Goal: Information Seeking & Learning: Learn about a topic

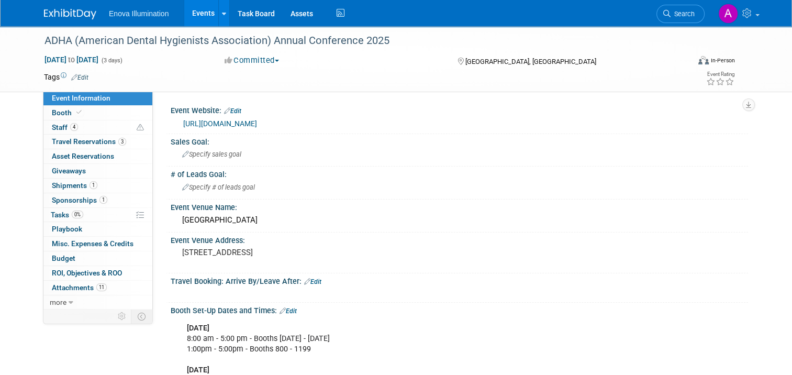
click at [65, 9] on img at bounding box center [70, 14] width 52 height 10
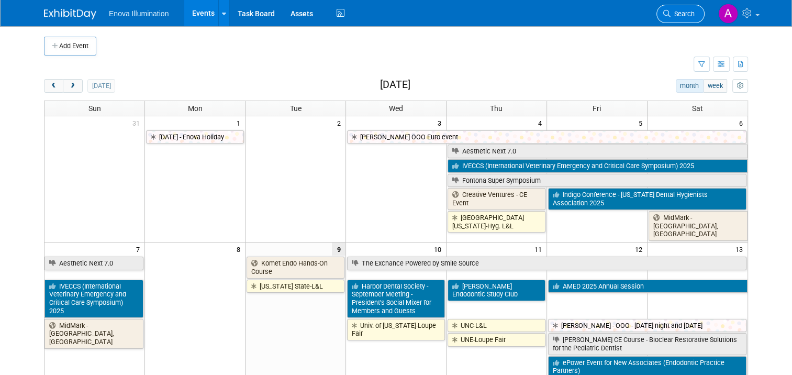
click at [684, 18] on link "Search" at bounding box center [681, 14] width 48 height 18
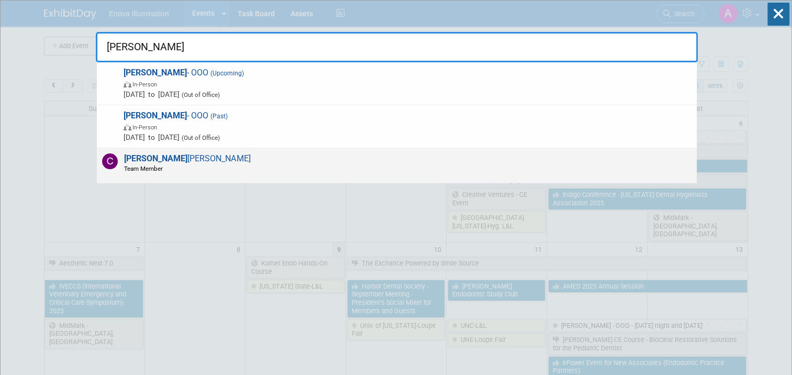
type input "[PERSON_NAME]"
click at [161, 163] on span "Coley McClendon Team Member" at bounding box center [186, 163] width 130 height 20
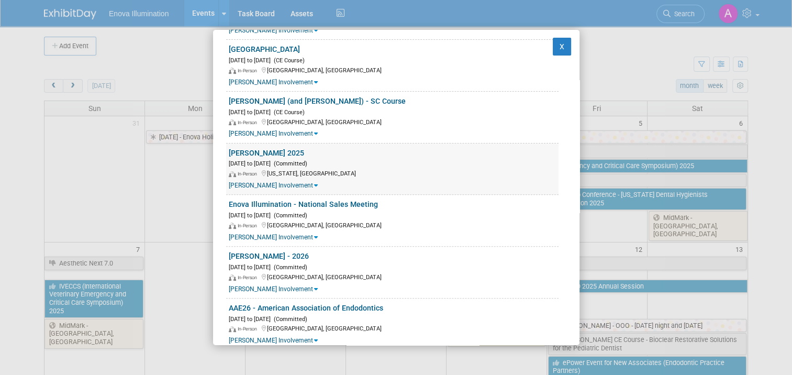
scroll to position [367, 0]
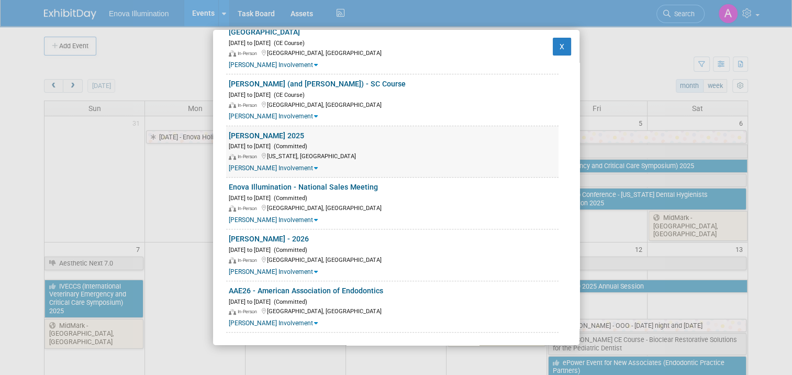
click at [314, 165] on icon at bounding box center [316, 168] width 4 height 6
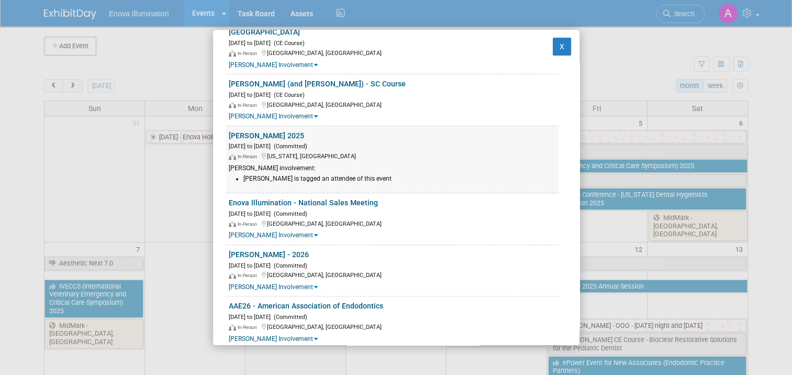
click at [270, 132] on link "ADA SmileCon 2025" at bounding box center [266, 135] width 75 height 8
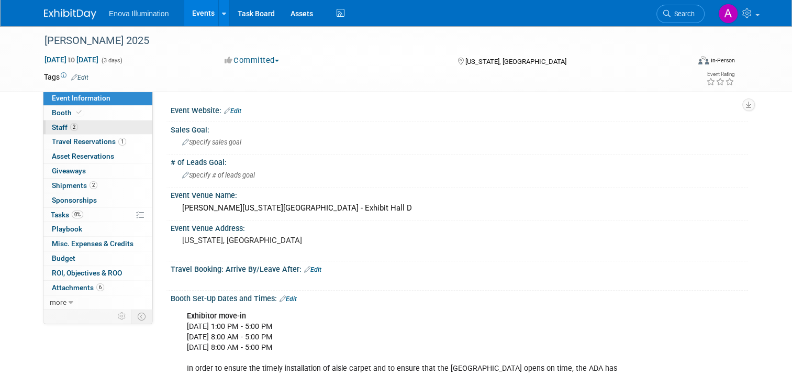
click at [94, 128] on link "2 Staff 2" at bounding box center [97, 127] width 109 height 14
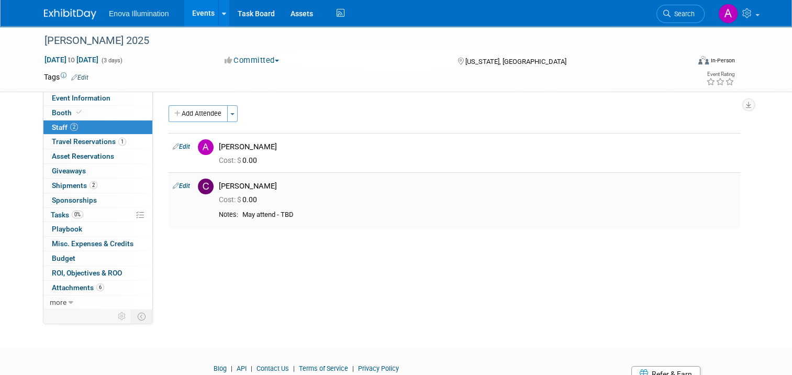
click at [176, 186] on link "Edit" at bounding box center [181, 185] width 17 height 7
select select "875cea12-3115-4a68-bacb-82929270209a"
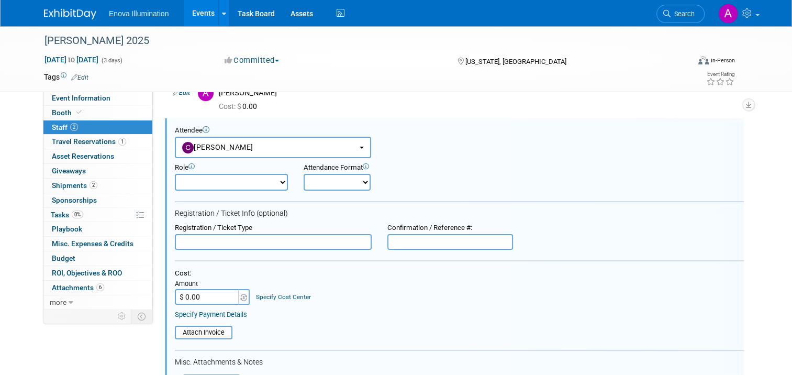
scroll to position [316, 0]
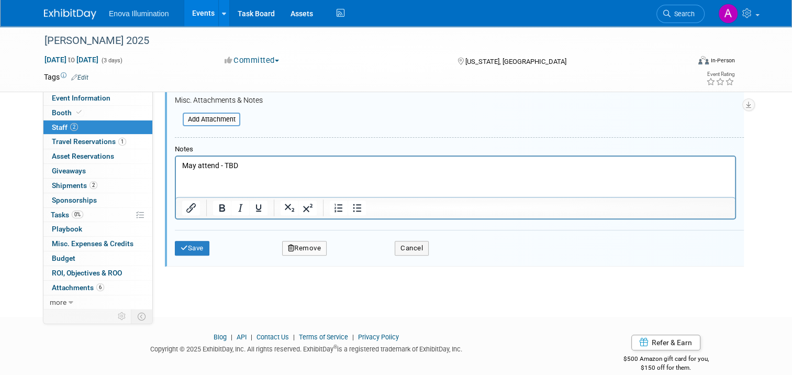
click at [302, 242] on button "Remove" at bounding box center [304, 248] width 45 height 15
click at [354, 250] on link "Yes" at bounding box center [362, 253] width 30 height 17
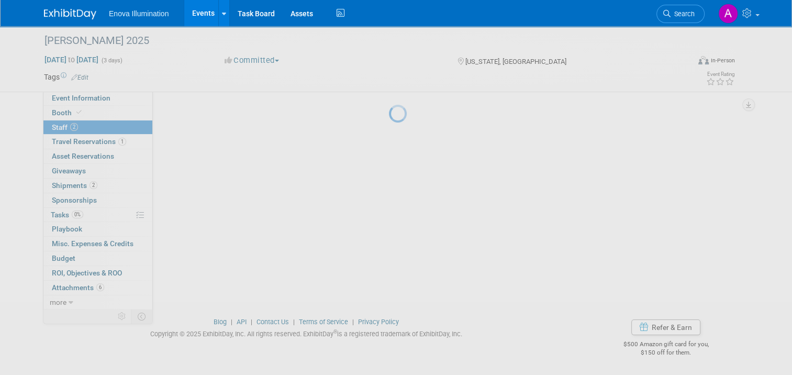
scroll to position [46, 0]
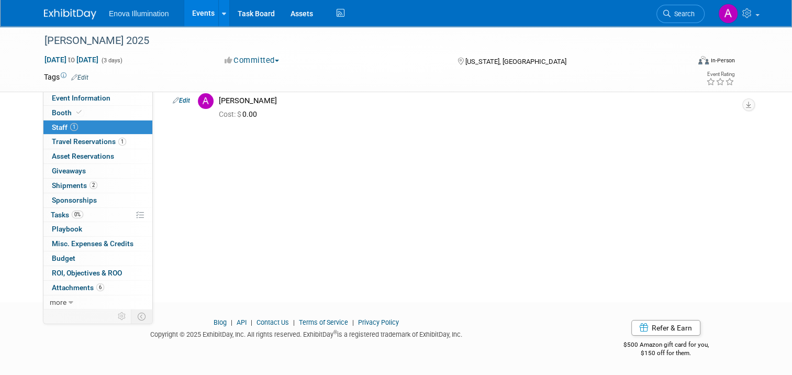
click at [61, 14] on img at bounding box center [70, 14] width 52 height 10
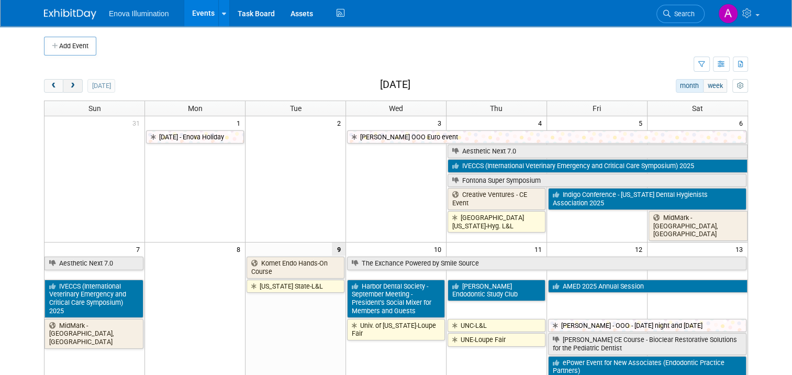
click at [69, 87] on span "next" at bounding box center [73, 86] width 8 height 7
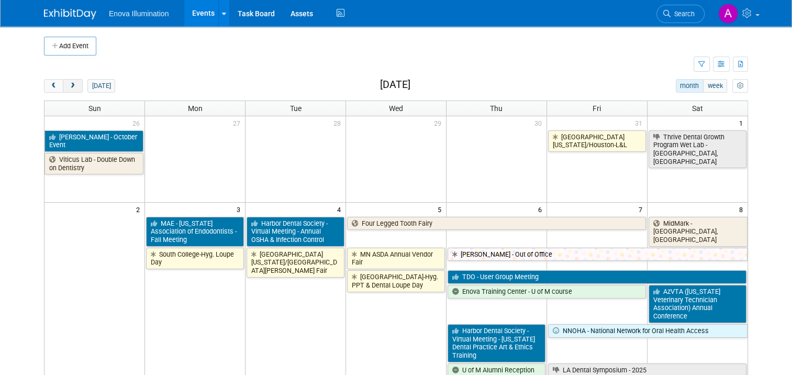
click at [69, 87] on span "next" at bounding box center [73, 86] width 8 height 7
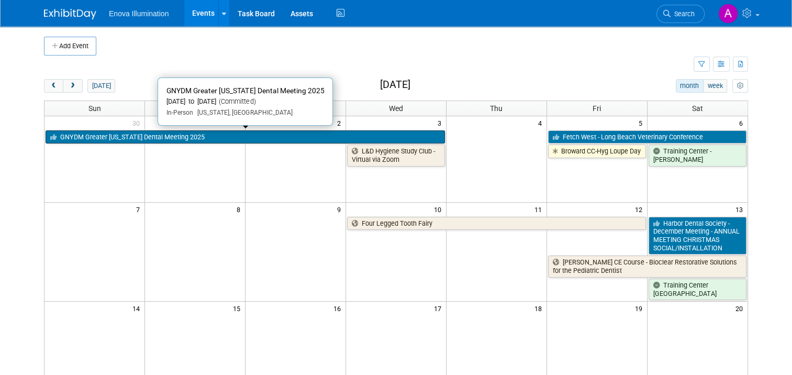
click at [101, 137] on link "GNYDM Greater [US_STATE] Dental Meeting 2025" at bounding box center [245, 137] width 399 height 14
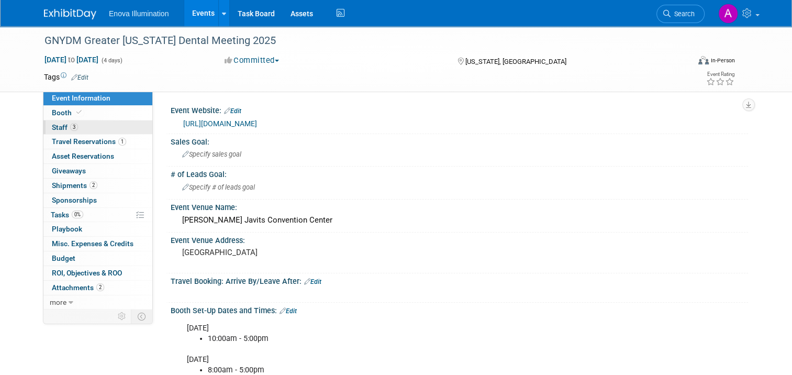
click at [90, 130] on link "3 Staff 3" at bounding box center [97, 127] width 109 height 14
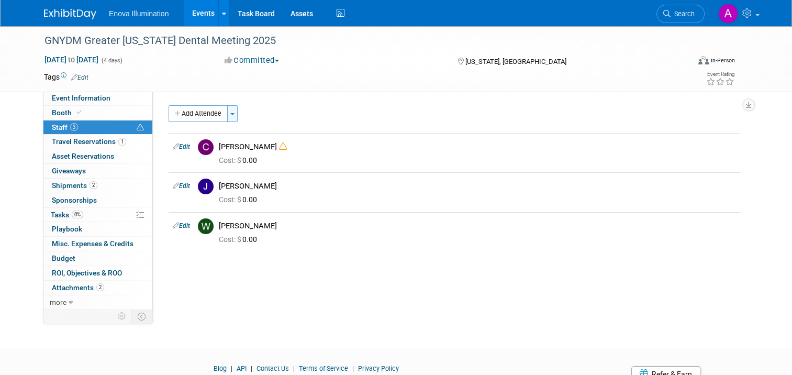
click at [228, 116] on button "Toggle Dropdown" at bounding box center [232, 113] width 10 height 17
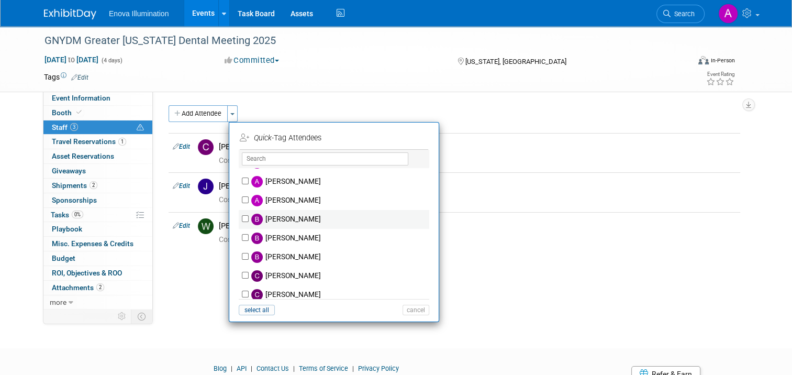
scroll to position [105, 0]
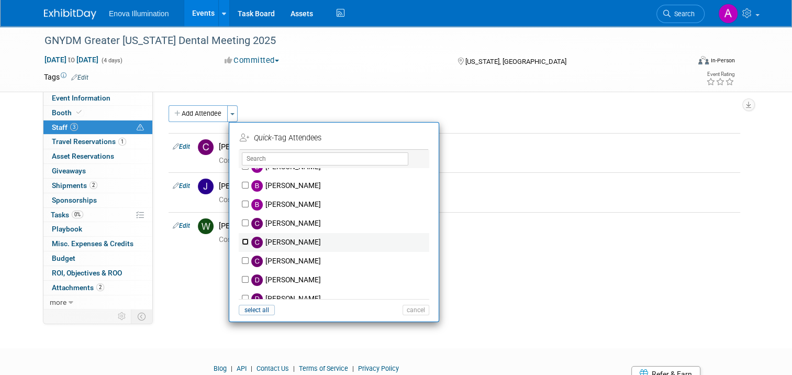
click at [242, 240] on input "[PERSON_NAME]" at bounding box center [245, 241] width 7 height 7
checkbox input "true"
click at [410, 138] on button "Apply" at bounding box center [412, 137] width 32 height 15
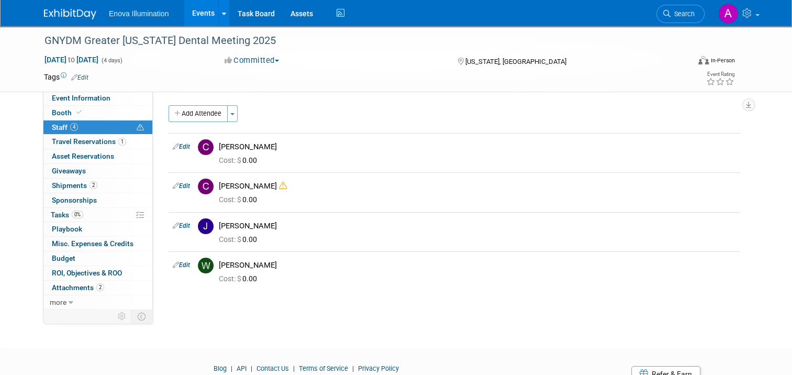
click at [65, 14] on img at bounding box center [70, 14] width 52 height 10
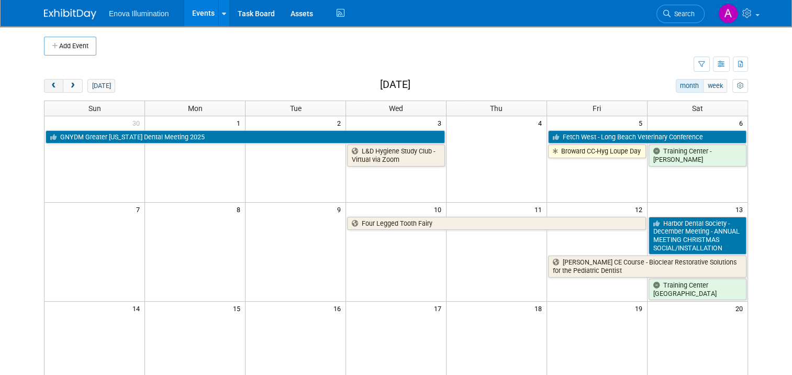
click at [50, 87] on span "prev" at bounding box center [54, 86] width 8 height 7
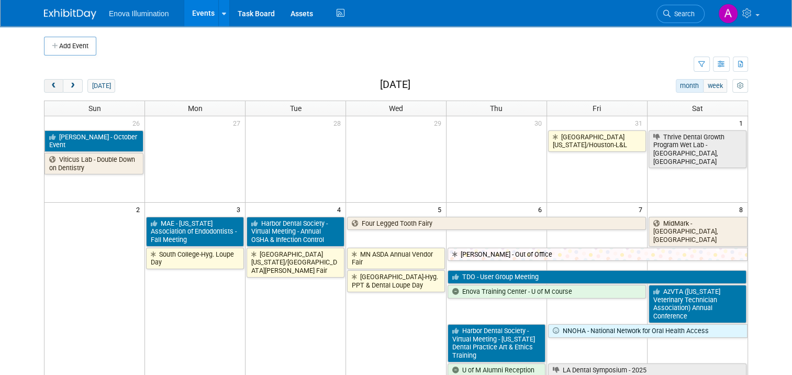
click at [50, 87] on span "prev" at bounding box center [54, 86] width 8 height 7
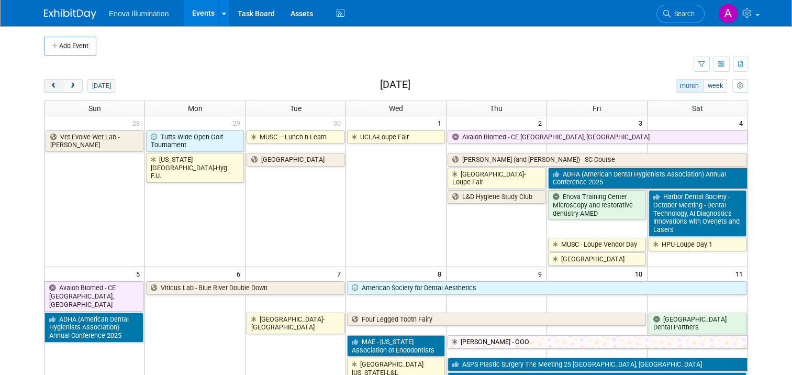
click at [50, 87] on span "prev" at bounding box center [54, 86] width 8 height 7
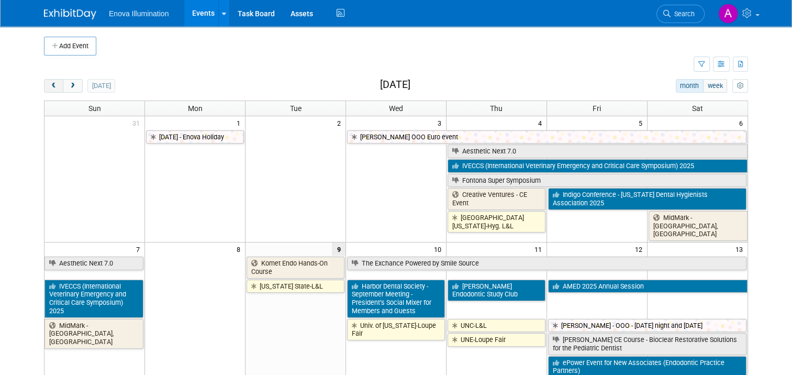
click at [50, 86] on span "prev" at bounding box center [54, 86] width 8 height 7
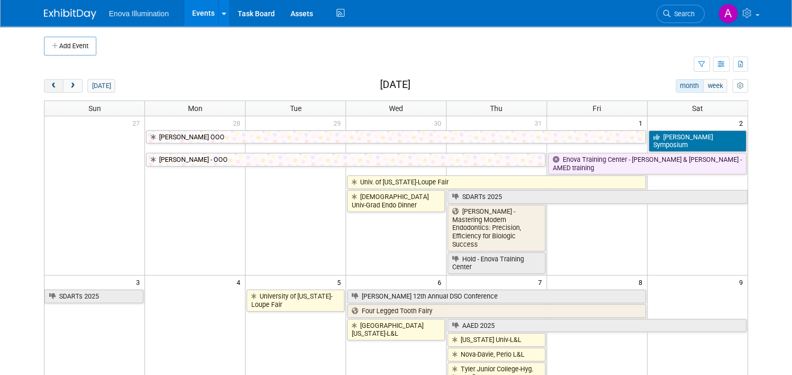
click at [50, 86] on span "prev" at bounding box center [54, 86] width 8 height 7
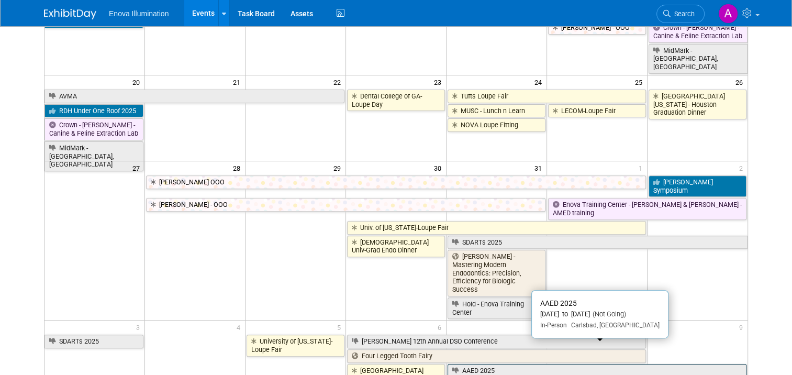
scroll to position [335, 0]
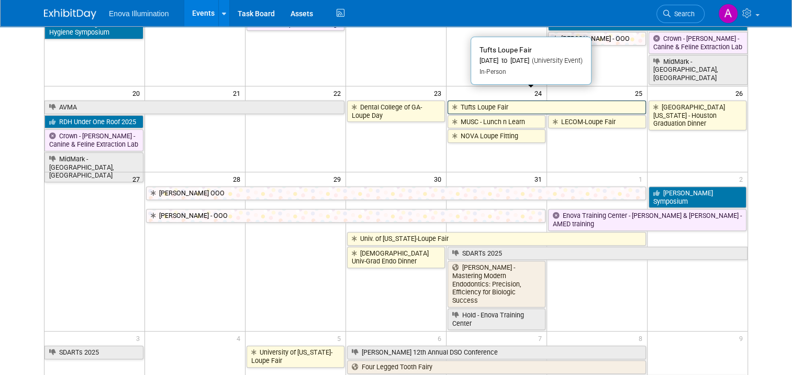
click at [498, 101] on link "Tufts Loupe Fair" at bounding box center [547, 108] width 198 height 14
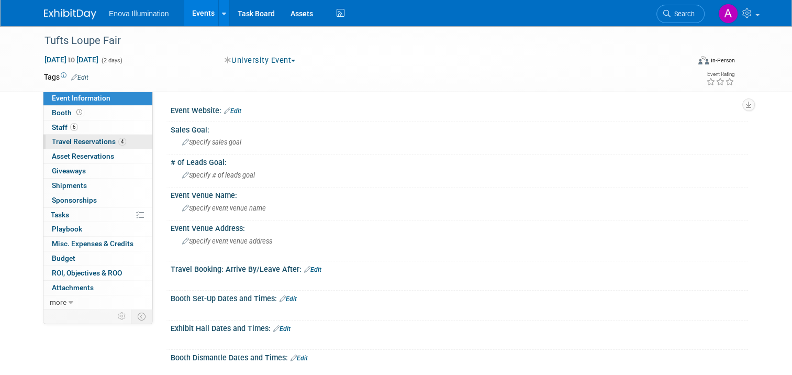
click at [134, 141] on link "4 Travel Reservations 4" at bounding box center [97, 142] width 109 height 14
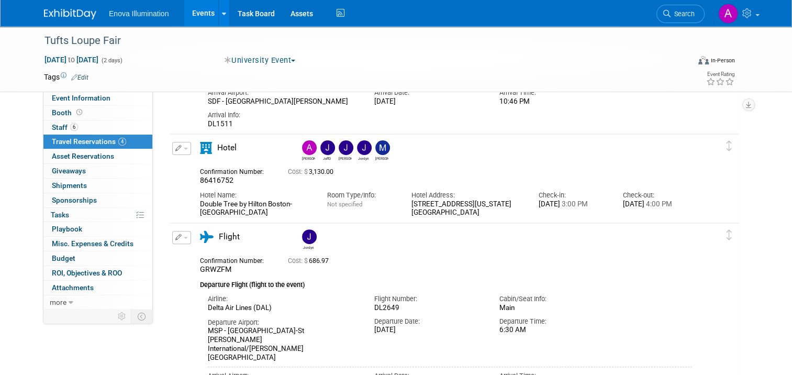
scroll to position [262, 0]
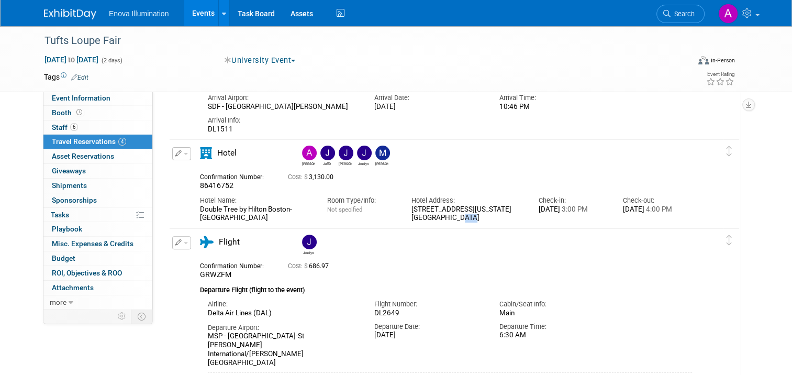
drag, startPoint x: 477, startPoint y: 217, endPoint x: 454, endPoint y: 217, distance: 22.5
click at [454, 217] on div "821 Washington Street Boston, MA 02111" at bounding box center [467, 214] width 111 height 18
click at [686, 9] on link "Search" at bounding box center [681, 14] width 48 height 18
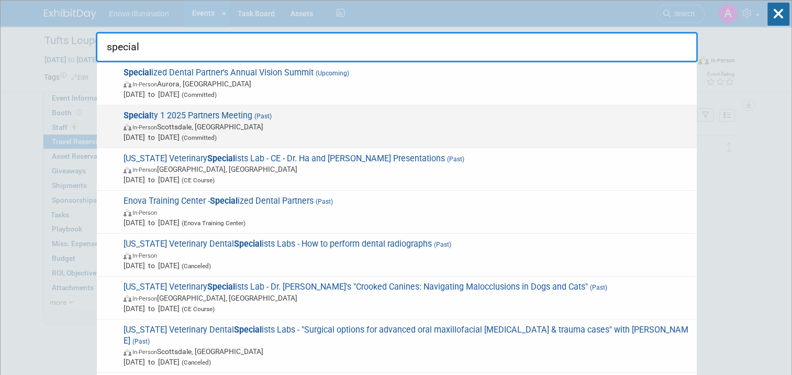
type input "special"
click at [175, 116] on span "Special ty 1 2025 Partners Meeting (Past) In-Person Scottsdale, AZ Feb 28, 2025…" at bounding box center [405, 126] width 571 height 32
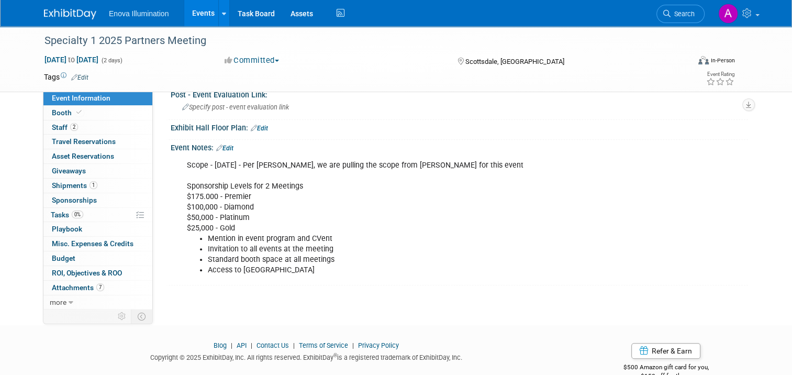
scroll to position [471, 0]
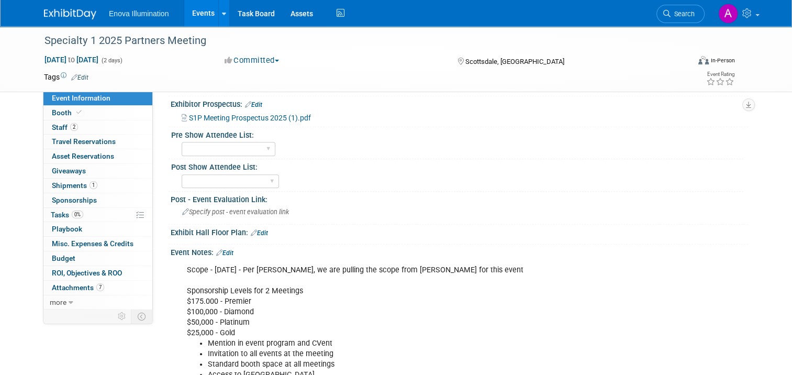
click at [228, 122] on span "S1P Meeting Prospectus 2025 (1).pdf" at bounding box center [250, 118] width 122 height 8
click at [68, 13] on img at bounding box center [70, 14] width 52 height 10
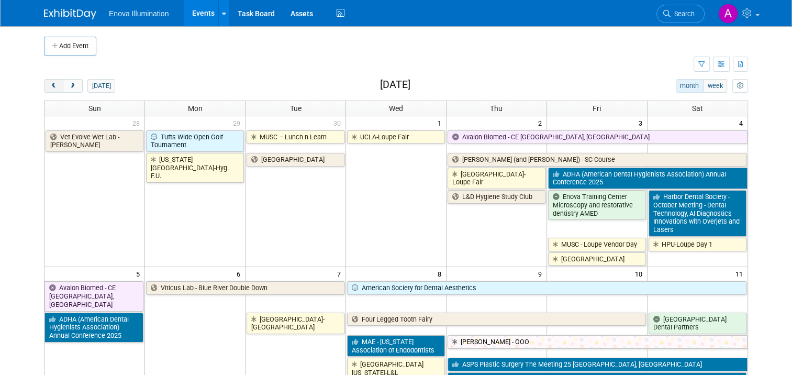
click at [51, 87] on button "prev" at bounding box center [53, 86] width 19 height 14
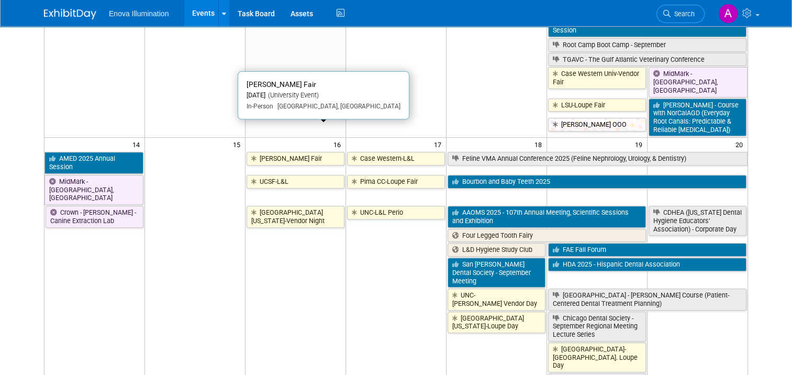
scroll to position [419, 0]
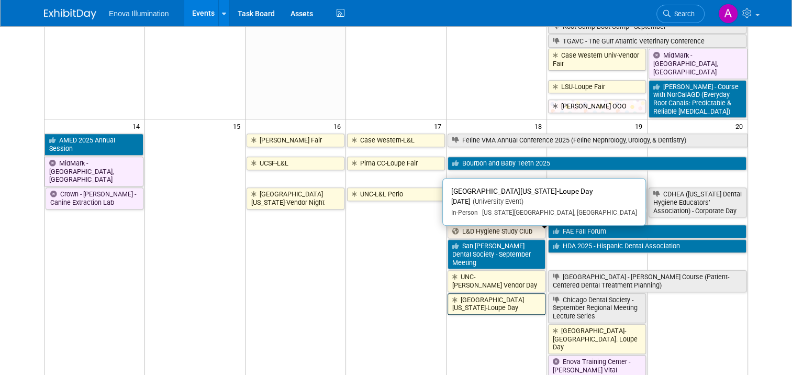
click at [507, 293] on link "[GEOGRAPHIC_DATA][US_STATE]-Loupe Day" at bounding box center [497, 303] width 98 height 21
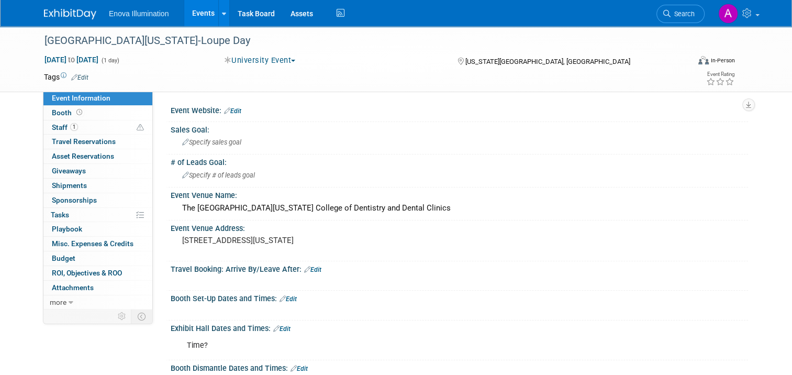
click at [54, 13] on img at bounding box center [70, 14] width 52 height 10
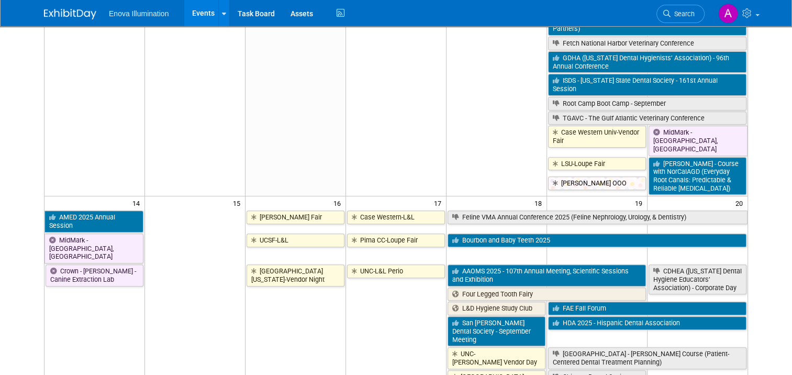
scroll to position [419, 0]
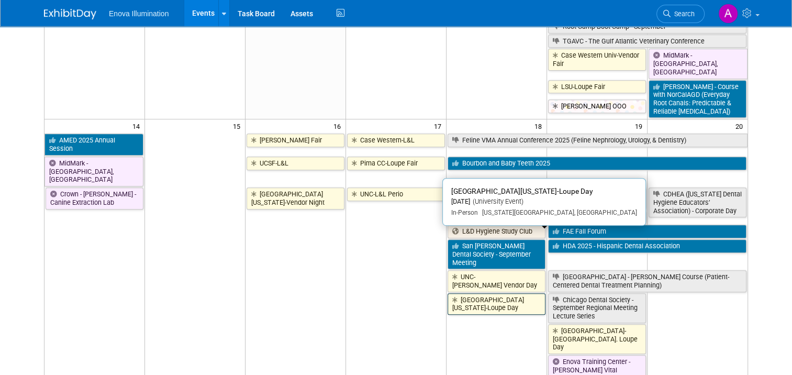
click at [496, 293] on link "[GEOGRAPHIC_DATA][US_STATE]-Loupe Day" at bounding box center [497, 303] width 98 height 21
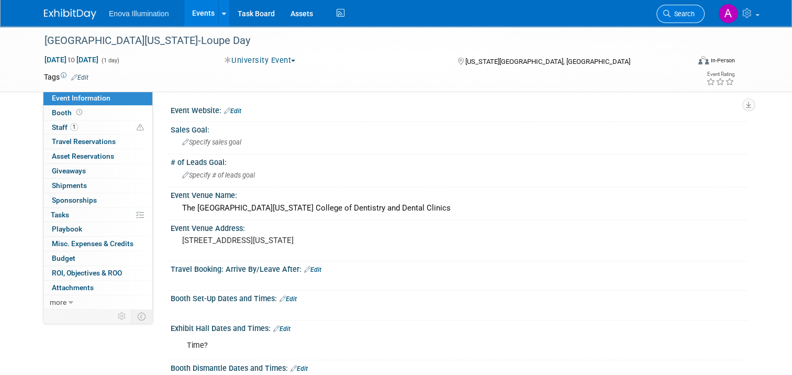
click at [694, 15] on span "Search" at bounding box center [683, 14] width 24 height 8
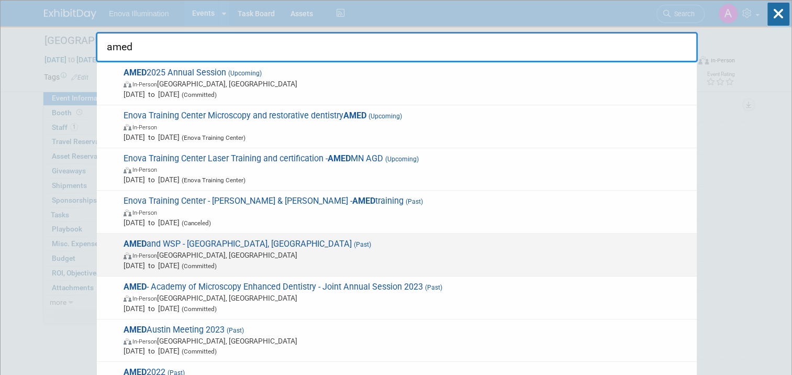
type input "amed"
click at [192, 241] on span "AMED and WSP - [GEOGRAPHIC_DATA], [GEOGRAPHIC_DATA] (Past) In-Person [GEOGRAPHI…" at bounding box center [405, 255] width 571 height 32
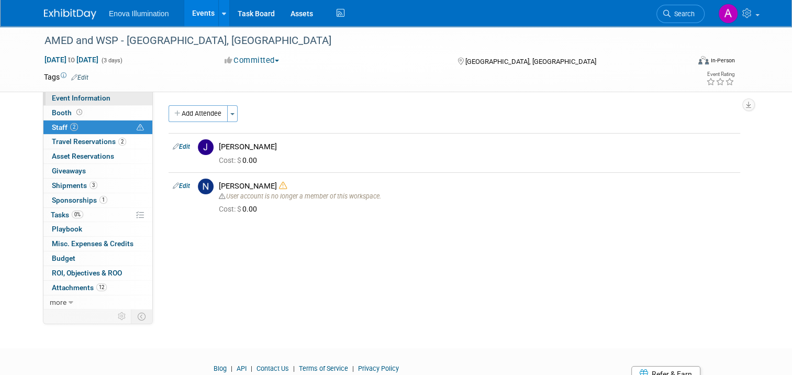
click at [52, 96] on span "Event Information" at bounding box center [81, 98] width 59 height 8
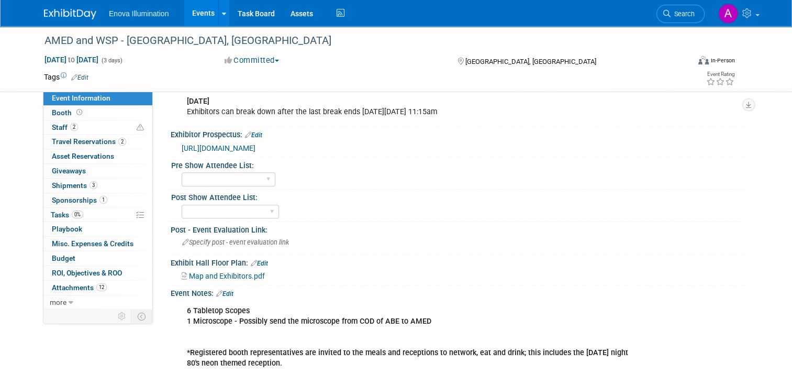
scroll to position [733, 0]
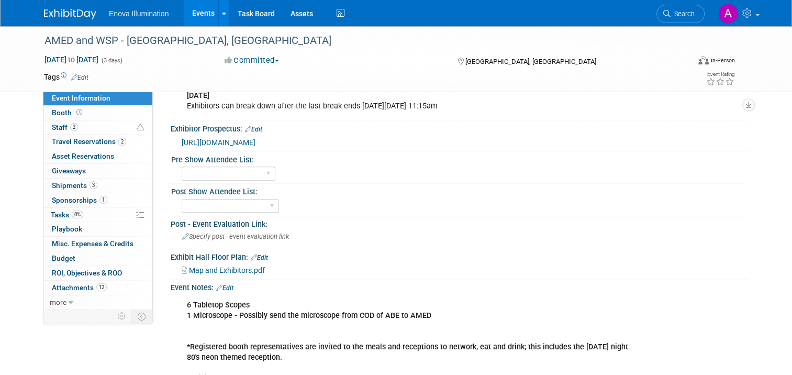
click at [224, 266] on span "Map and Exhibitors.pdf" at bounding box center [227, 270] width 76 height 8
